Goal: Navigation & Orientation: Find specific page/section

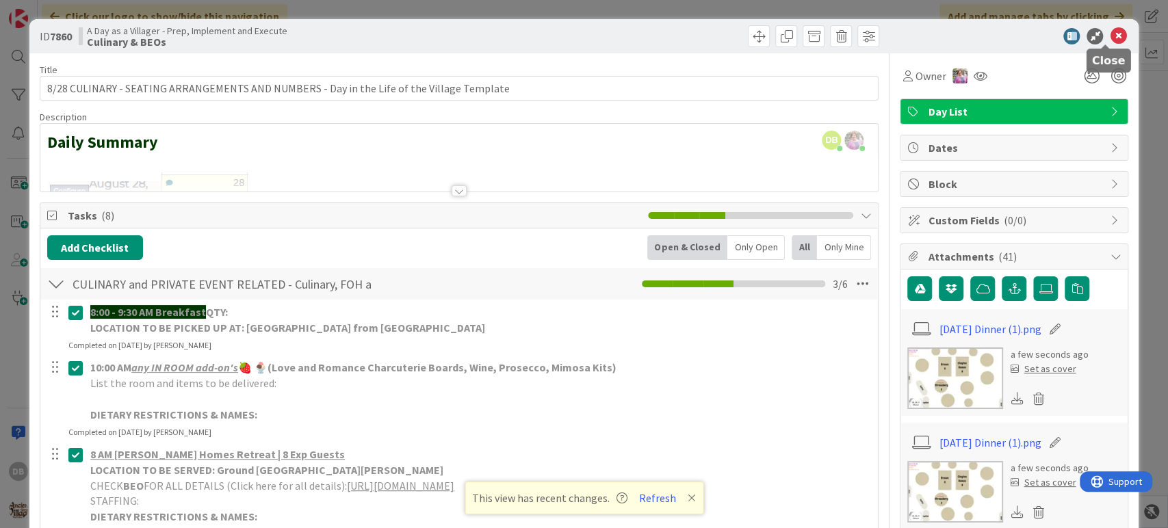
click at [1109, 37] on icon at bounding box center [1117, 36] width 16 height 16
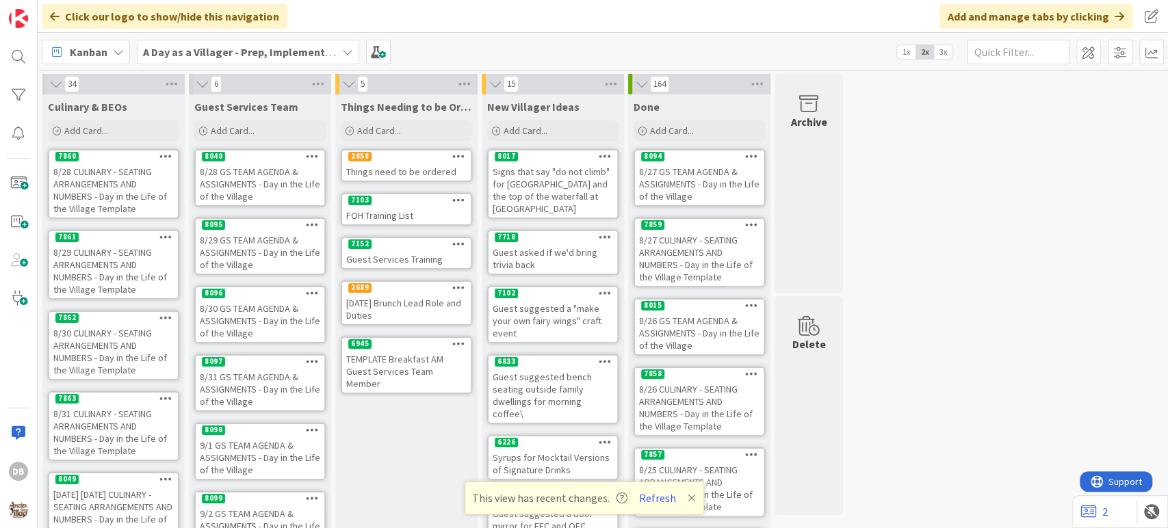
click at [108, 274] on div "8/29 CULINARY - SEATING ARRANGEMENTS AND NUMBERS - Day in the Life of the Villa…" at bounding box center [113, 270] width 129 height 55
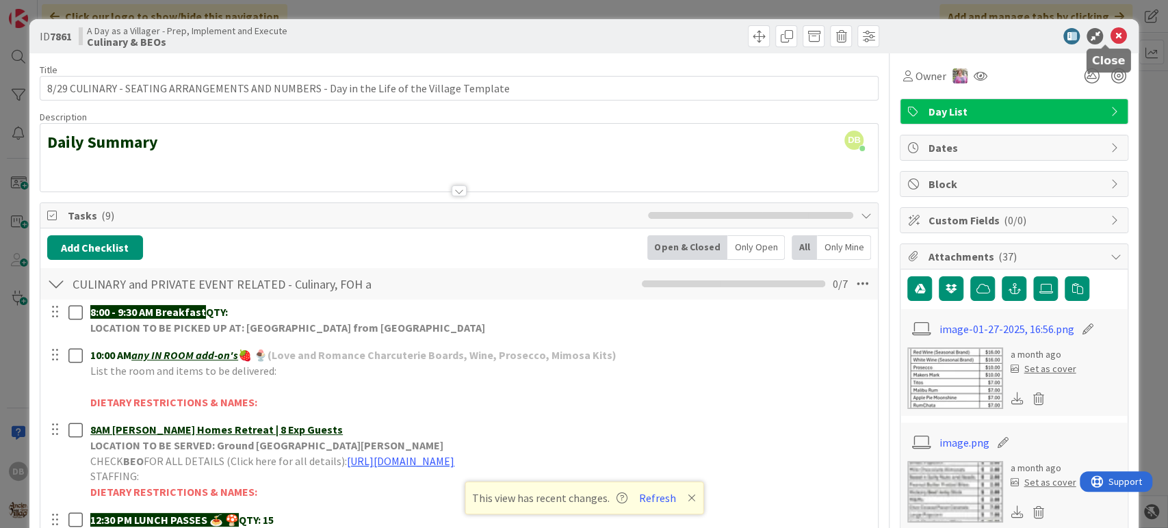
click at [1109, 32] on icon at bounding box center [1117, 36] width 16 height 16
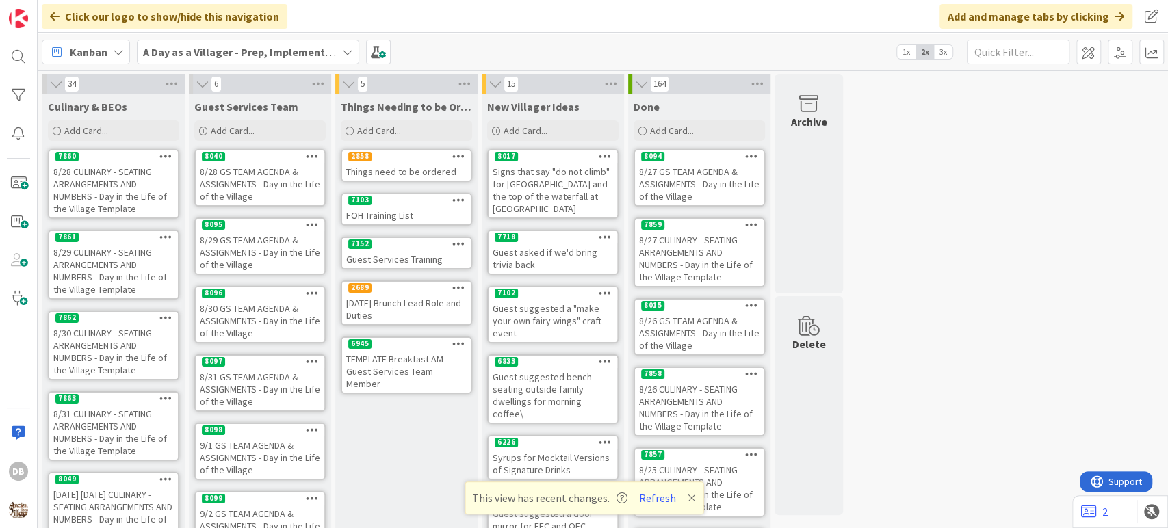
click at [117, 173] on div "8/28 CULINARY - SEATING ARRANGEMENTS AND NUMBERS - Day in the Life of the Villa…" at bounding box center [113, 190] width 129 height 55
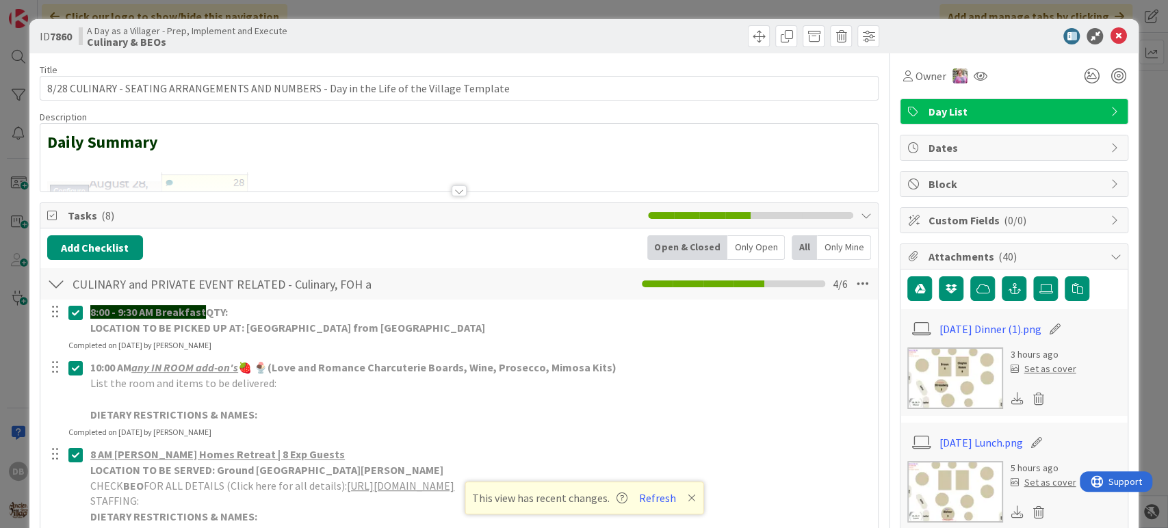
click at [715, 412] on p "DIETARY RESTRICTIONS & NAMES:" at bounding box center [479, 415] width 778 height 16
click at [1109, 31] on icon at bounding box center [1117, 36] width 16 height 16
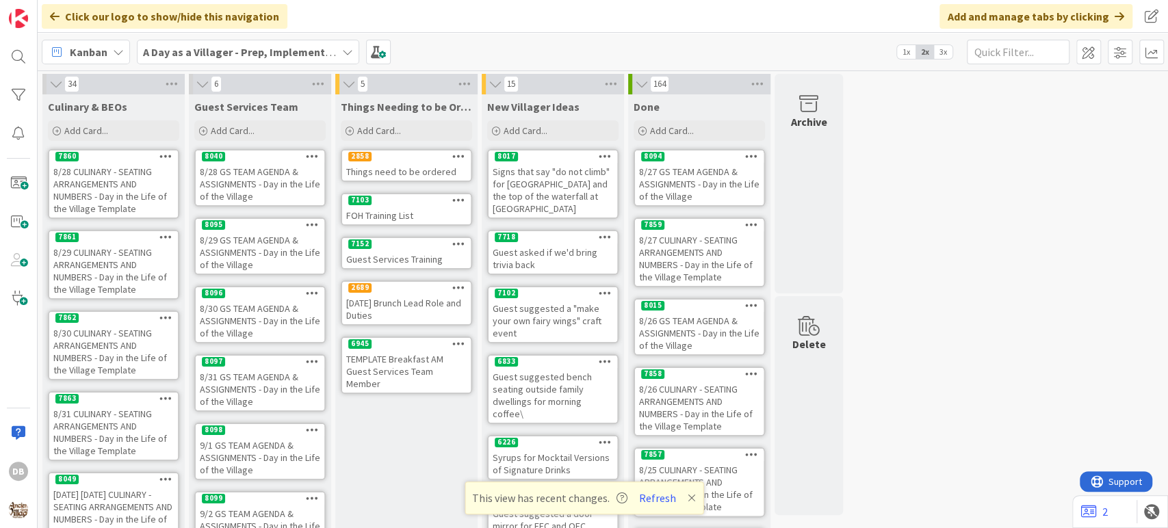
click at [248, 176] on div "8/28 GS TEAM AGENDA & ASSIGNMENTS - Day in the Life of the Village" at bounding box center [260, 184] width 129 height 42
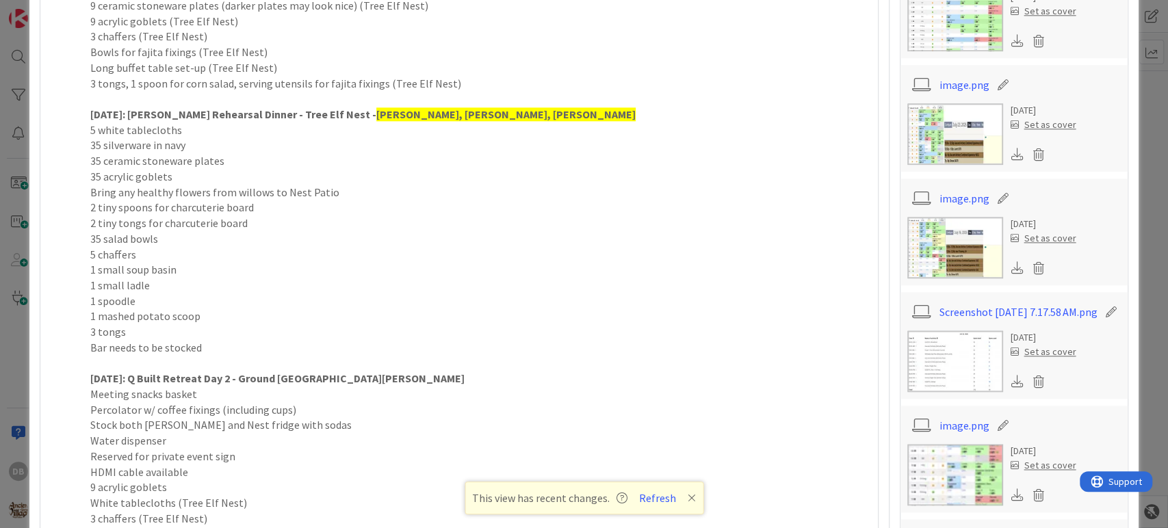
scroll to position [1049, 0]
